Goal: Book appointment/travel/reservation

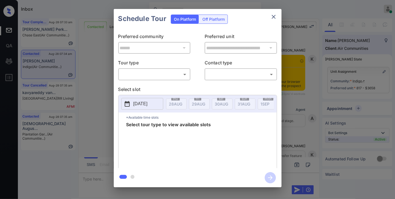
scroll to position [273, 0]
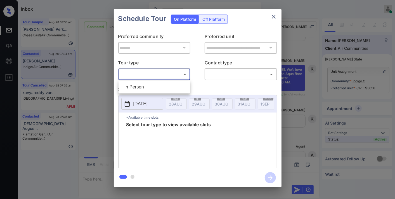
click at [163, 70] on body "Inbox Samantha Soliven Online Set yourself offline Set yourself on break Profil…" at bounding box center [197, 99] width 395 height 199
click at [161, 85] on li "In Person" at bounding box center [154, 87] width 69 height 10
type input "********"
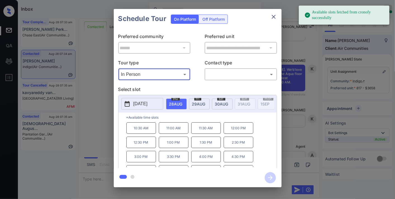
scroll to position [10, 0]
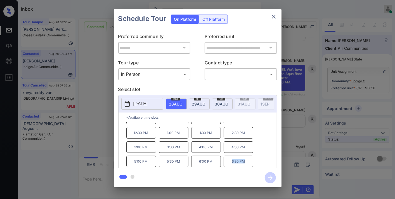
drag, startPoint x: 248, startPoint y: 165, endPoint x: 230, endPoint y: 165, distance: 18.2
click at [230, 165] on p "6:30 PM" at bounding box center [239, 160] width 30 height 11
copy p "6:30 PM"
click at [272, 13] on icon "close" at bounding box center [273, 16] width 7 height 7
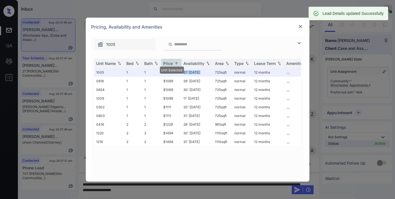
scroll to position [311, 0]
click at [299, 27] on img at bounding box center [301, 27] width 6 height 6
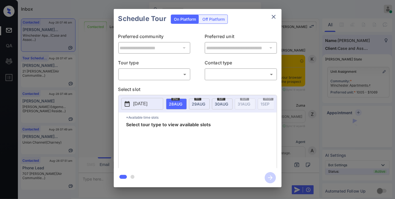
scroll to position [311, 0]
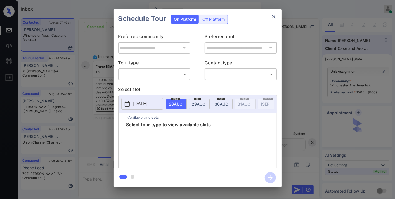
click at [172, 73] on body "Inbox Samantha Soliven Online Set yourself offline Set yourself on break Profil…" at bounding box center [197, 99] width 395 height 199
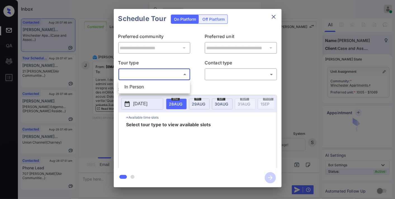
click at [160, 77] on div at bounding box center [197, 99] width 395 height 199
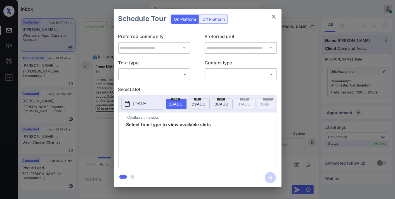
click at [160, 81] on div "**********" at bounding box center [198, 99] width 168 height 140
click at [160, 75] on body "Inbox Samantha Soliven Online Set yourself offline Set yourself on break Profil…" at bounding box center [197, 99] width 395 height 199
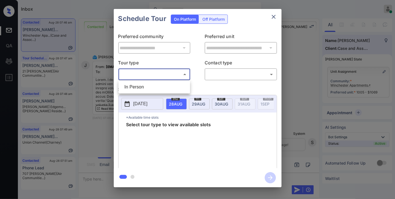
click at [160, 87] on li "In Person" at bounding box center [154, 87] width 69 height 10
type input "********"
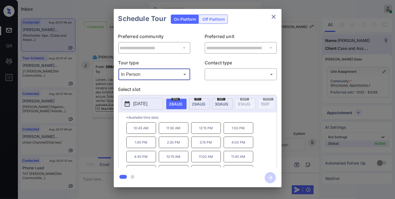
click at [273, 16] on icon "close" at bounding box center [274, 17] width 4 height 4
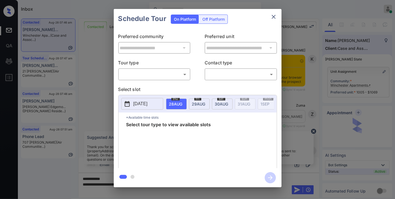
scroll to position [311, 0]
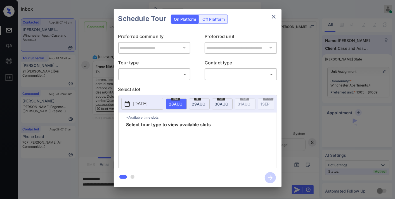
click at [174, 74] on body "Inbox Samantha Soliven Online Set yourself offline Set yourself on break Profil…" at bounding box center [197, 99] width 395 height 199
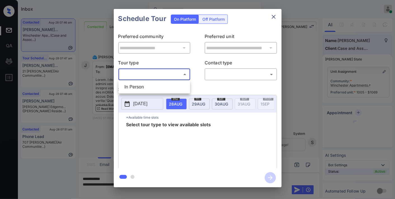
click at [169, 86] on li "In Person" at bounding box center [154, 87] width 69 height 10
type input "********"
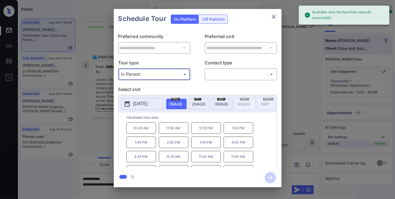
click at [274, 20] on icon "close" at bounding box center [273, 16] width 7 height 7
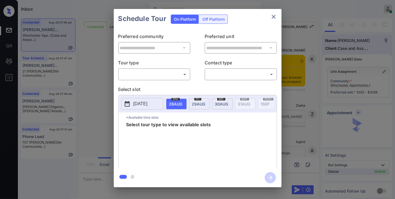
scroll to position [311, 0]
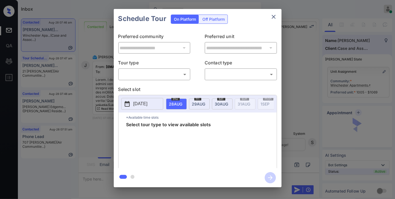
click at [175, 74] on body "Inbox [PERSON_NAME] Online Set yourself offline Set yourself on break Profile S…" at bounding box center [197, 99] width 395 height 199
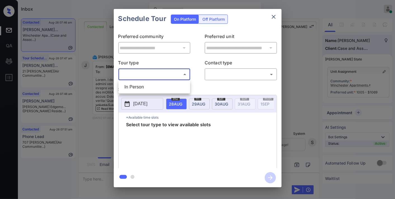
click at [171, 86] on li "In Person" at bounding box center [154, 87] width 69 height 10
type input "********"
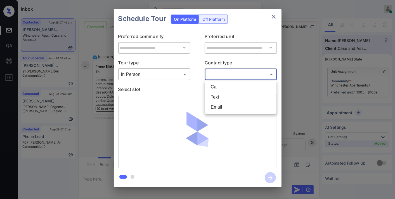
click at [214, 76] on body "Inbox Samantha Soliven Online Set yourself offline Set yourself on break Profil…" at bounding box center [197, 99] width 395 height 199
click at [215, 108] on li "Email" at bounding box center [240, 107] width 69 height 10
type input "*****"
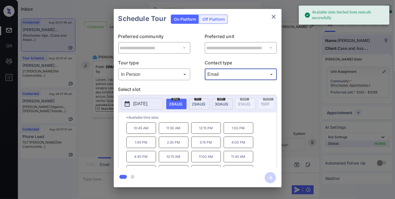
click at [176, 130] on p "11:30 AM" at bounding box center [174, 127] width 30 height 11
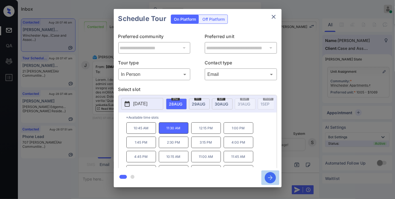
click at [269, 174] on icon "button" at bounding box center [270, 177] width 11 height 11
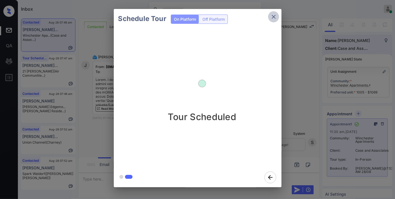
click at [275, 14] on icon "close" at bounding box center [273, 16] width 7 height 7
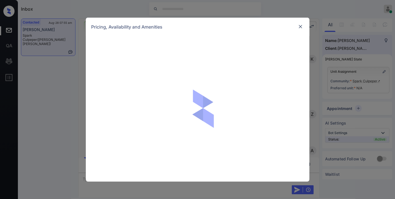
scroll to position [491, 0]
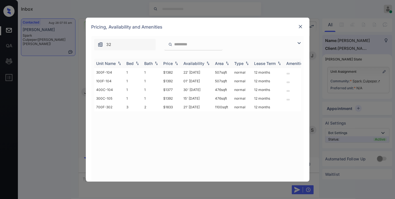
click at [170, 63] on div "Price" at bounding box center [169, 63] width 10 height 5
drag, startPoint x: 176, startPoint y: 107, endPoint x: 160, endPoint y: 104, distance: 15.6
click at [160, 104] on tr "700F-302 3 2 $1833 21' Nov 25 1100 sqft normal 12 months" at bounding box center [240, 107] width 292 height 9
copy tr "$1833"
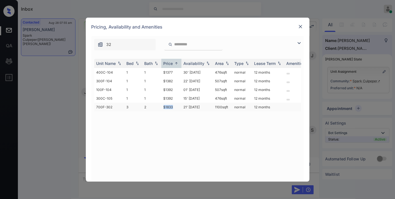
click at [180, 105] on td "$1833" at bounding box center [171, 107] width 20 height 9
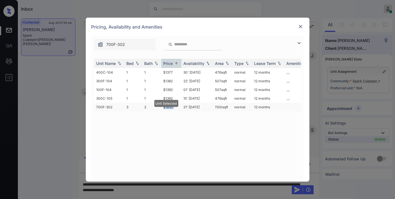
click at [180, 105] on td "$1833" at bounding box center [171, 107] width 20 height 9
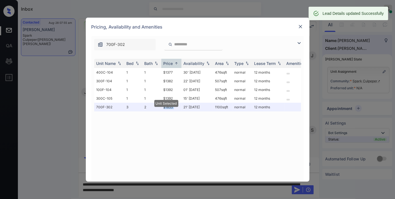
click at [301, 26] on img at bounding box center [301, 27] width 6 height 6
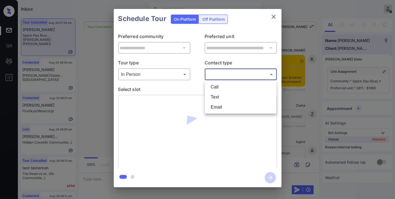
scroll to position [4217, 0]
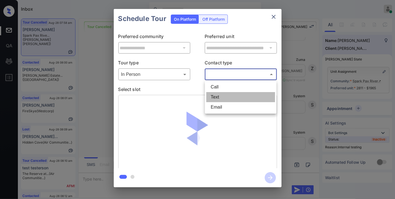
click at [223, 100] on li "Text" at bounding box center [240, 97] width 69 height 10
type input "****"
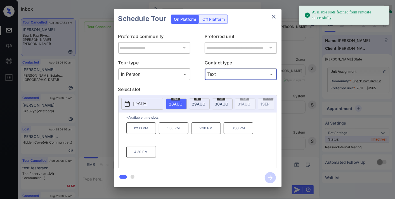
click at [148, 106] on p "[DATE]" at bounding box center [140, 103] width 14 height 7
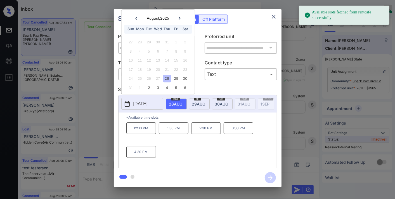
click at [195, 99] on span "fri" at bounding box center [197, 98] width 7 height 3
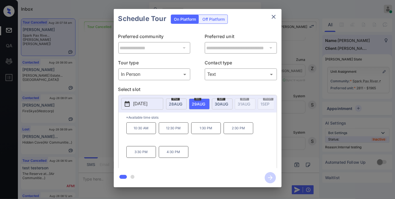
click at [235, 130] on p "2:30 PM" at bounding box center [239, 128] width 30 height 12
click at [270, 180] on icon "button" at bounding box center [270, 177] width 11 height 11
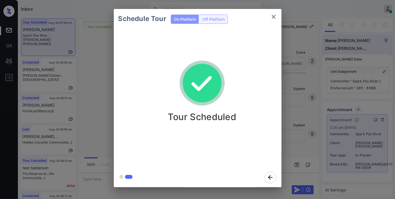
click at [274, 15] on icon "close" at bounding box center [273, 16] width 7 height 7
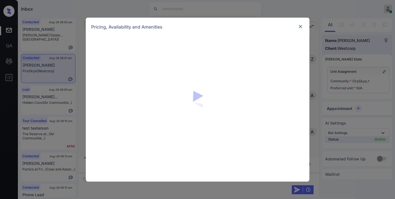
scroll to position [235, 0]
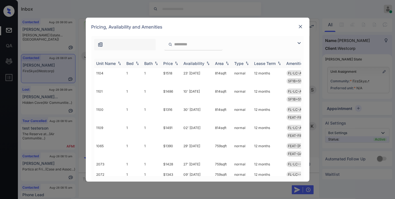
click at [172, 63] on div "Price" at bounding box center [169, 63] width 10 height 5
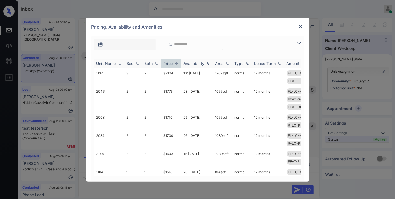
click at [172, 63] on div "Price" at bounding box center [169, 63] width 10 height 5
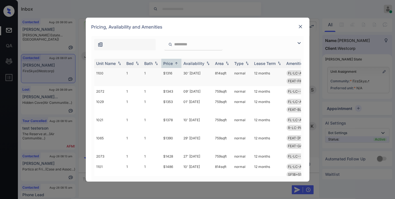
click at [175, 75] on td "$1316" at bounding box center [171, 77] width 20 height 18
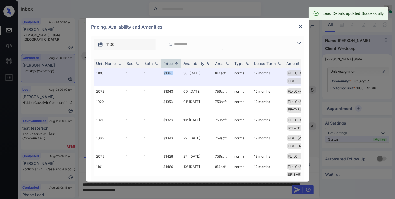
click at [300, 24] on img at bounding box center [301, 27] width 6 height 6
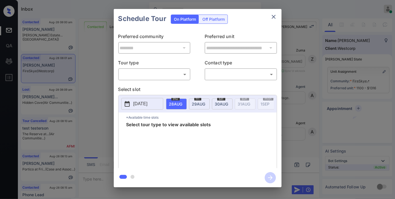
scroll to position [659, 0]
click at [172, 74] on body "Inbox [PERSON_NAME] Online Set yourself offline Set yourself on break Profile S…" at bounding box center [197, 99] width 395 height 199
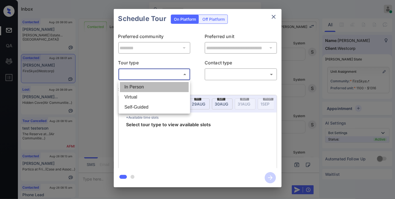
click at [167, 83] on li "In Person" at bounding box center [154, 87] width 69 height 10
type input "********"
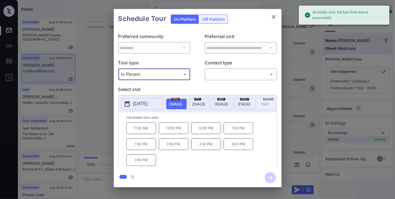
click at [147, 104] on p "2025-08-28" at bounding box center [140, 103] width 14 height 7
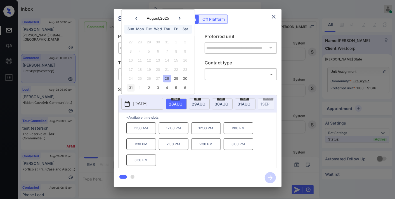
click at [129, 91] on div "31" at bounding box center [131, 88] width 8 height 8
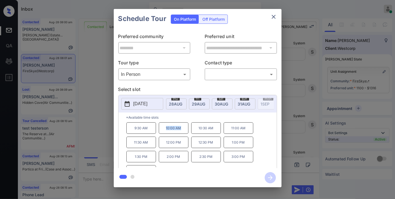
drag, startPoint x: 183, startPoint y: 130, endPoint x: 163, endPoint y: 131, distance: 20.2
click at [163, 131] on p "10:00 AM" at bounding box center [174, 127] width 30 height 11
copy p "10:00 AM"
click at [148, 103] on p "2025-08-31" at bounding box center [140, 103] width 14 height 7
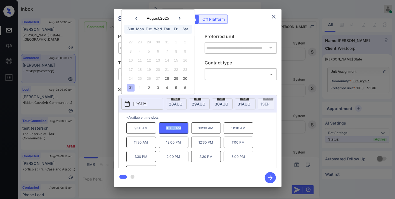
click at [269, 14] on button "close" at bounding box center [273, 16] width 11 height 11
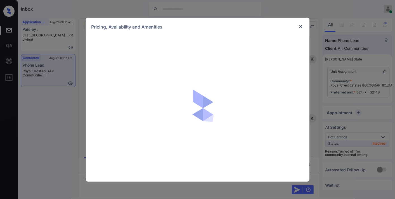
scroll to position [1693, 0]
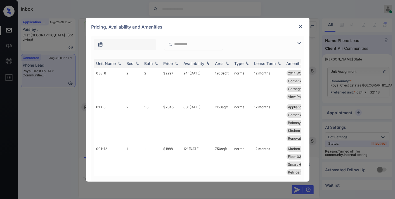
click at [297, 44] on img at bounding box center [299, 43] width 7 height 7
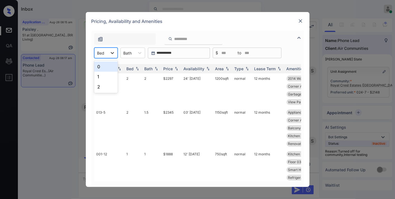
click at [112, 54] on icon at bounding box center [113, 53] width 6 height 6
click at [109, 89] on div "2" at bounding box center [105, 87] width 23 height 10
click at [174, 71] on th "Price" at bounding box center [171, 68] width 20 height 9
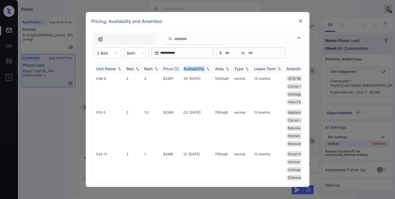
click at [174, 71] on th "Price" at bounding box center [171, 68] width 20 height 9
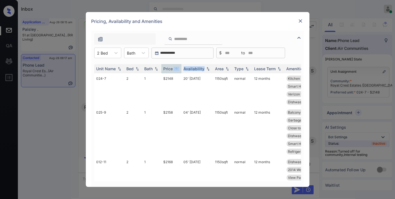
click at [285, 29] on div "Pricing, Availability and Amenities" at bounding box center [198, 21] width 224 height 18
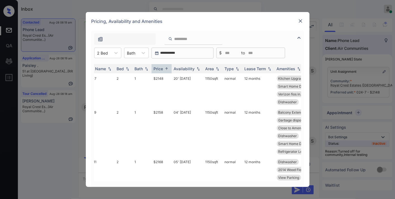
scroll to position [0, 0]
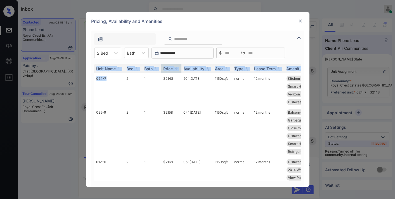
drag, startPoint x: 107, startPoint y: 77, endPoint x: 90, endPoint y: 78, distance: 17.4
click at [90, 78] on div "**********" at bounding box center [198, 108] width 224 height 156
click at [115, 80] on td "024-7" at bounding box center [109, 90] width 30 height 34
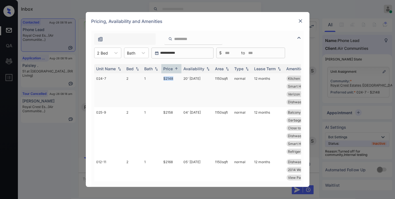
drag, startPoint x: 174, startPoint y: 77, endPoint x: 157, endPoint y: 77, distance: 17.1
click at [157, 77] on tr "024-7 2 1 $2148 20' Aug 25 1150 sqft normal 12 months Kitchen Upgrade... Floor …" at bounding box center [240, 90] width 292 height 34
drag, startPoint x: 171, startPoint y: 75, endPoint x: 95, endPoint y: 79, distance: 76.4
click at [95, 79] on td "024-7" at bounding box center [109, 90] width 30 height 34
click at [174, 77] on td "$2148" at bounding box center [171, 90] width 20 height 34
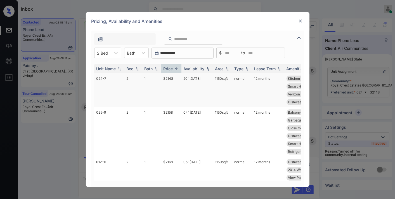
click at [174, 77] on td "$2148" at bounding box center [171, 90] width 20 height 34
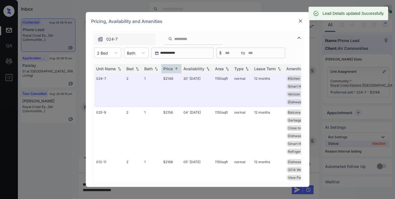
click at [299, 21] on img at bounding box center [301, 21] width 6 height 6
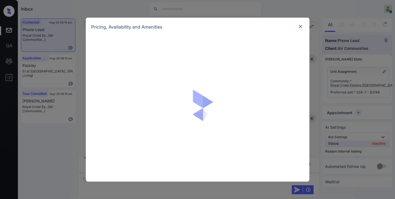
scroll to position [1693, 0]
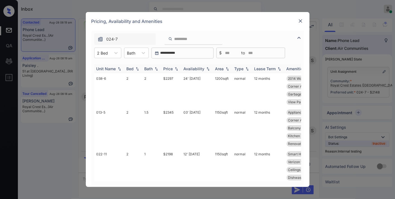
click at [168, 70] on div "Price" at bounding box center [169, 68] width 10 height 5
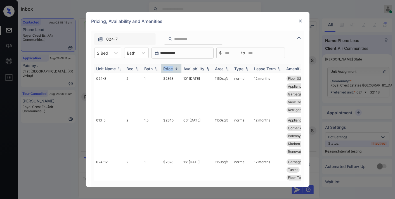
click at [168, 70] on div "Price" at bounding box center [169, 68] width 10 height 5
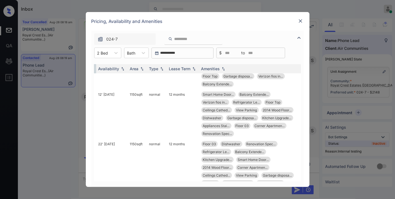
scroll to position [103, 90]
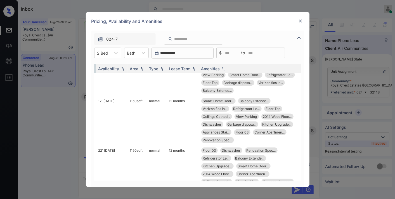
click at [302, 20] on img at bounding box center [301, 21] width 6 height 6
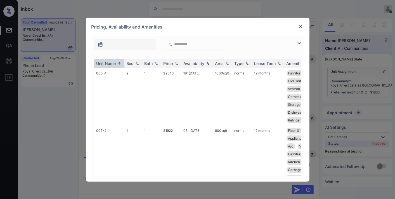
scroll to position [1429, 0]
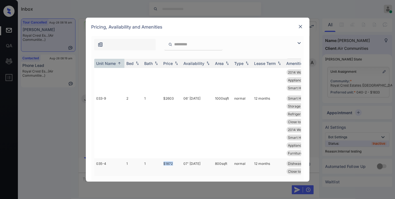
drag, startPoint x: 174, startPoint y: 121, endPoint x: 160, endPoint y: 122, distance: 14.3
click at [160, 158] on tr "035-4 1 1 $1872 07' Aug 25 800 sqft normal 12 months Dishwasher Kitchen Pantry …" at bounding box center [240, 186] width 292 height 57
copy tr "$1872"
click at [186, 158] on td "07' Aug 25" at bounding box center [197, 186] width 32 height 57
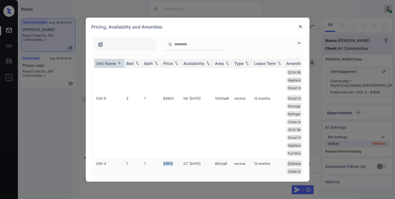
click at [186, 158] on td "07' Aug 25" at bounding box center [197, 186] width 32 height 57
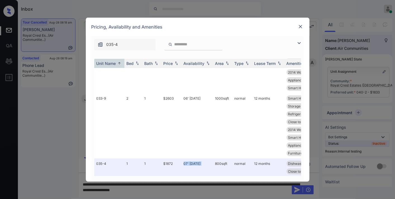
click at [301, 24] on img at bounding box center [301, 27] width 6 height 6
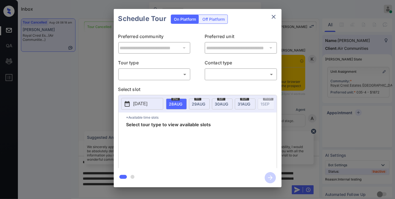
scroll to position [6, 0]
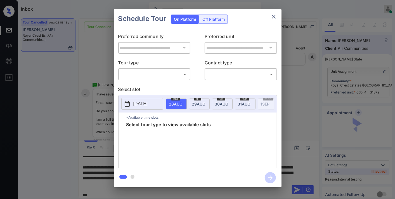
click at [164, 74] on body "Inbox [PERSON_NAME] Online Set yourself offline Set yourself on break Profile S…" at bounding box center [197, 99] width 395 height 199
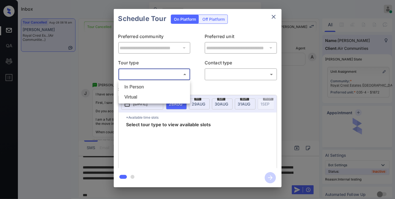
click at [164, 87] on li "In Person" at bounding box center [154, 87] width 69 height 10
type input "********"
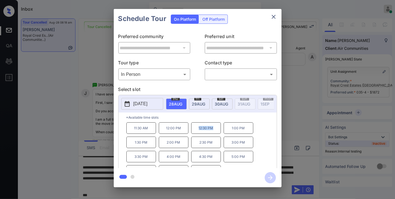
drag, startPoint x: 217, startPoint y: 130, endPoint x: 197, endPoint y: 131, distance: 20.4
click at [197, 131] on p "12:30 PM" at bounding box center [206, 127] width 30 height 11
copy p "12:30 PM"
click at [273, 18] on icon "close" at bounding box center [274, 17] width 4 height 4
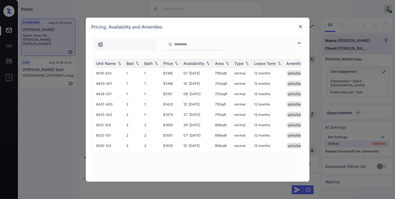
scroll to position [493, 0]
click at [172, 62] on div "Price" at bounding box center [169, 63] width 10 height 5
click at [171, 62] on div "Price" at bounding box center [169, 63] width 10 height 5
click at [174, 71] on td "$1331" at bounding box center [171, 73] width 20 height 10
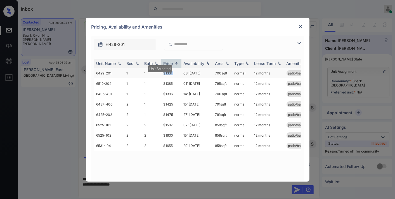
click at [174, 71] on td "$1331" at bounding box center [171, 73] width 20 height 10
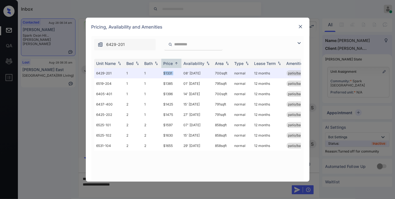
click at [300, 28] on img at bounding box center [301, 27] width 6 height 6
